Goal: Task Accomplishment & Management: Manage account settings

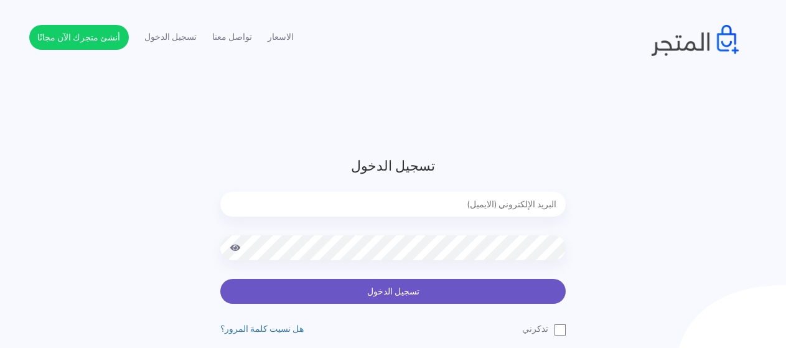
type input "[EMAIL_ADDRESS][DOMAIN_NAME]"
click at [446, 295] on button "تسجيل الدخول" at bounding box center [392, 291] width 345 height 25
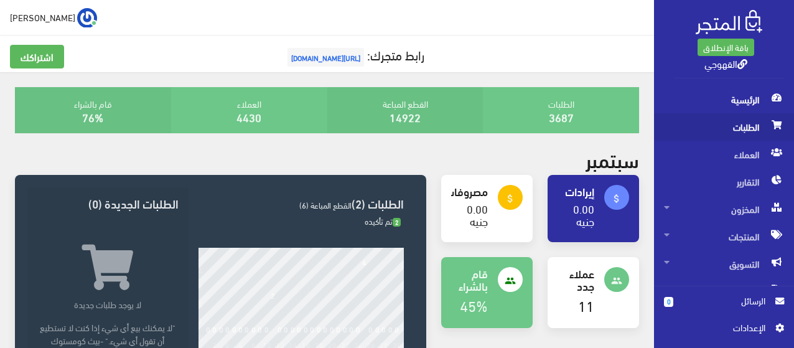
click at [739, 117] on span "الطلبات" at bounding box center [724, 126] width 120 height 27
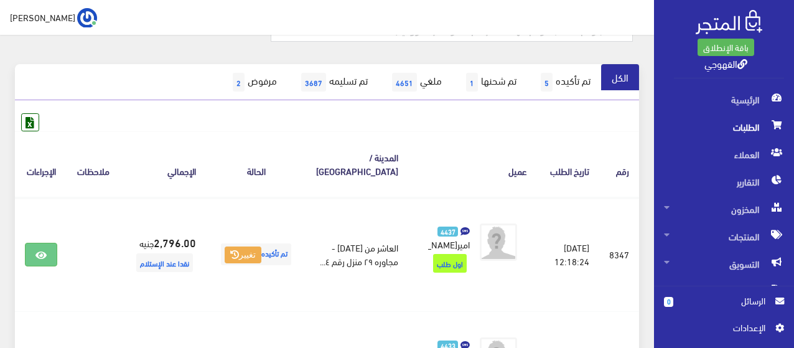
scroll to position [100, 0]
